Goal: Share content: Share content

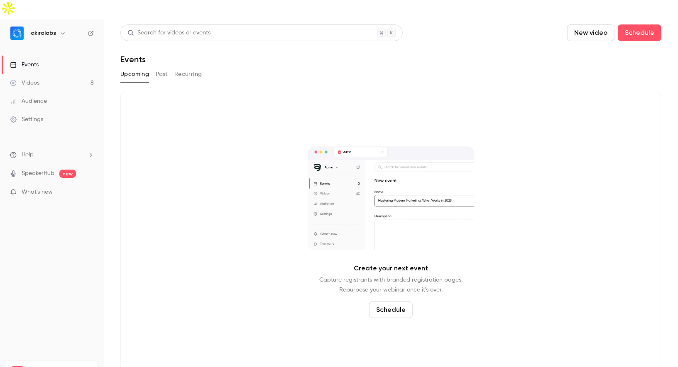
click at [56, 74] on link "Videos 8" at bounding box center [52, 83] width 104 height 18
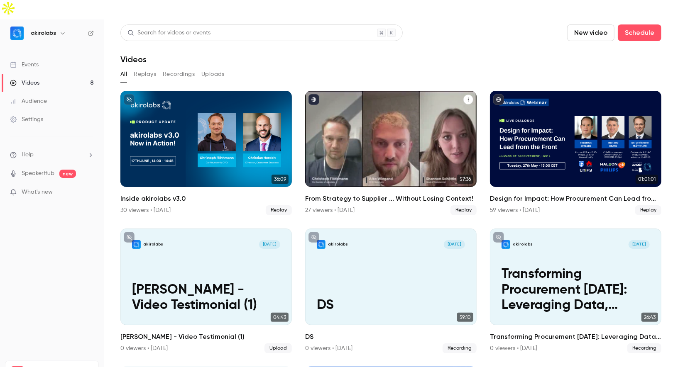
click at [374, 122] on div "From Strategy to Supplier ... Without Losing Context!" at bounding box center [390, 139] width 171 height 96
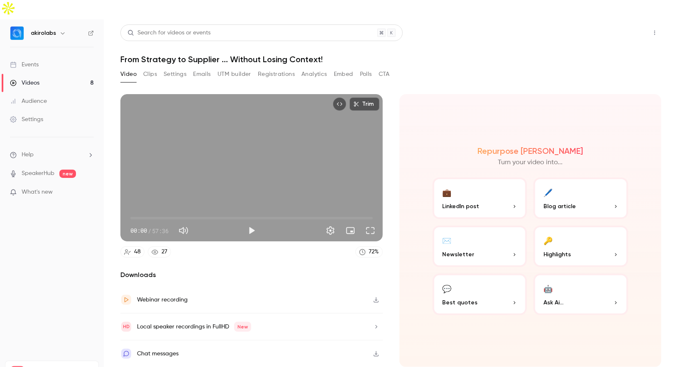
click at [634, 24] on button "Share" at bounding box center [625, 32] width 33 height 17
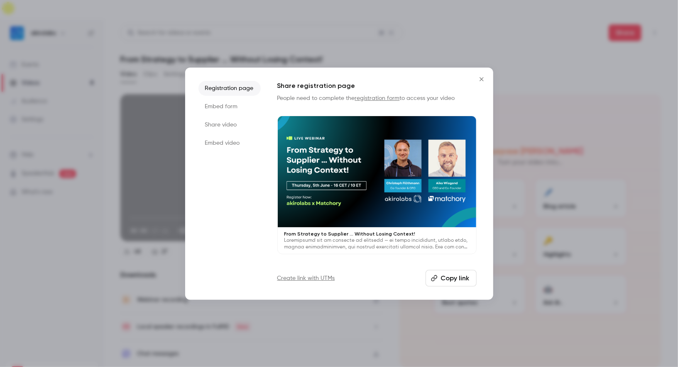
click at [235, 127] on li "Share video" at bounding box center [229, 124] width 62 height 15
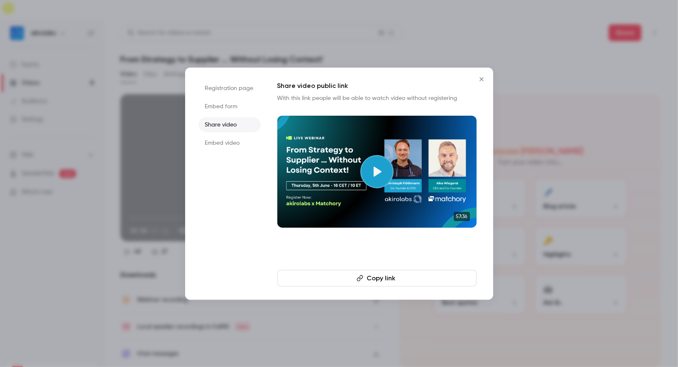
click at [332, 279] on button "Copy link" at bounding box center [376, 278] width 199 height 17
click at [523, 212] on div at bounding box center [339, 183] width 678 height 367
